Goal: Subscribe to service/newsletter

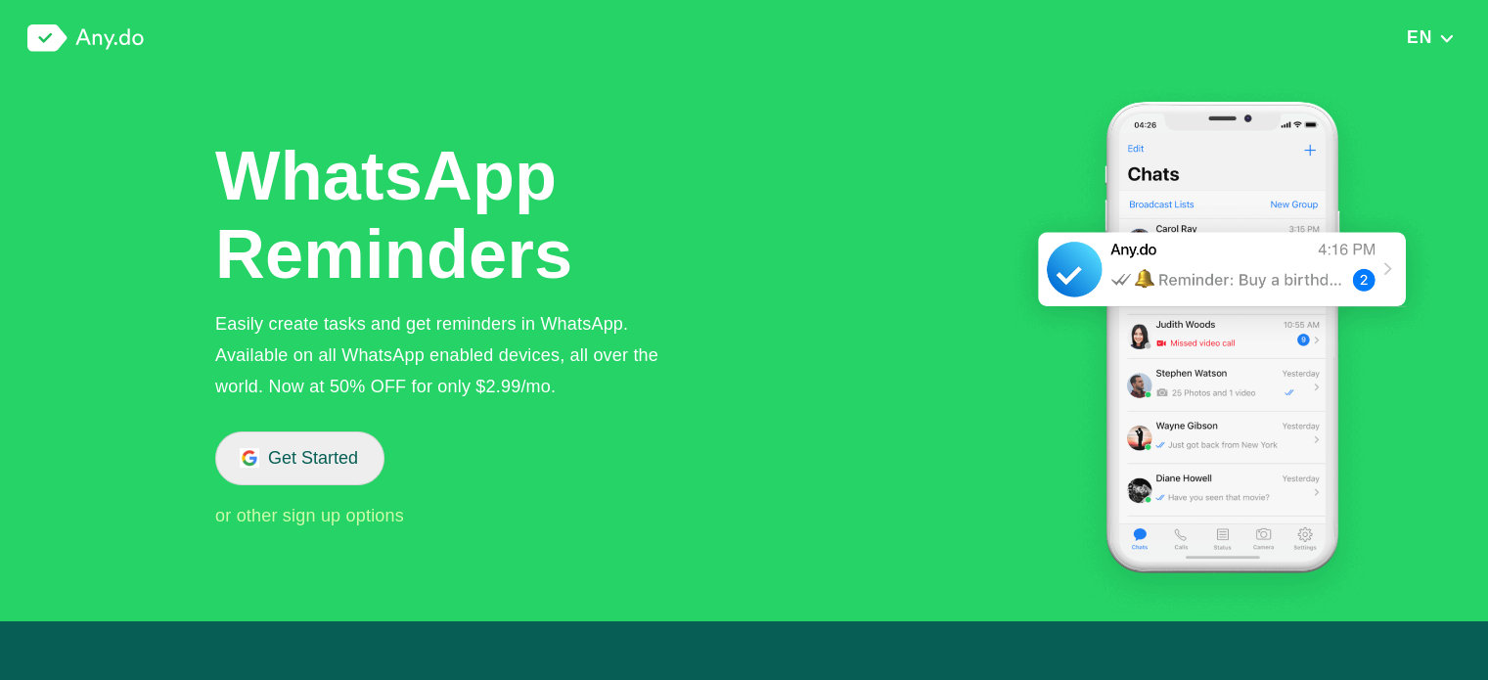
click at [364, 451] on button "Get Started" at bounding box center [299, 458] width 169 height 54
click at [951, 359] on div "WhatsApp Reminders Easily create tasks and get reminders in WhatsApp. Available…" at bounding box center [823, 348] width 1217 height 545
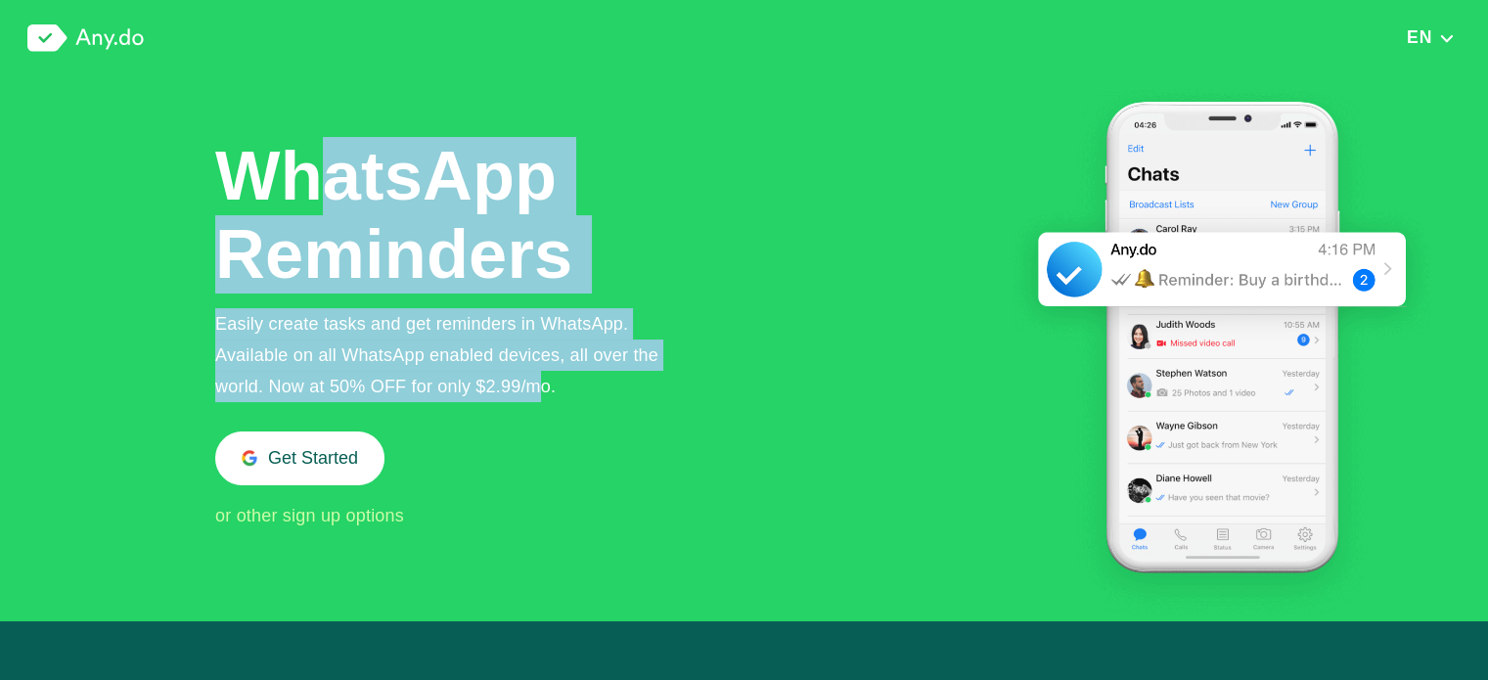
drag, startPoint x: 536, startPoint y: 389, endPoint x: 340, endPoint y: 141, distance: 316.2
click at [340, 141] on div "WhatsApp Reminders Easily create tasks and get reminders in WhatsApp. Available…" at bounding box center [452, 334] width 475 height 394
